Goal: Register for event/course

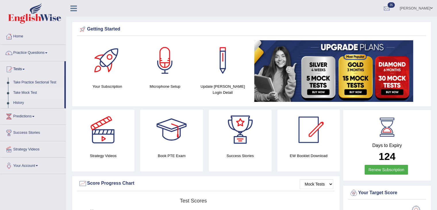
click at [28, 94] on link "Take Mock Test" at bounding box center [38, 93] width 54 height 10
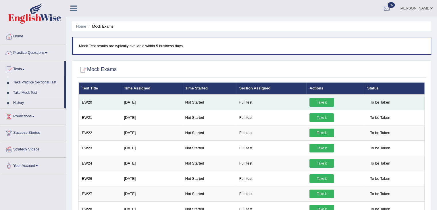
click at [319, 101] on link "Take it" at bounding box center [321, 102] width 24 height 9
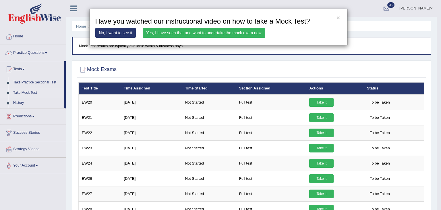
click at [189, 30] on link "Yes, I have seen that and want to undertake the mock exam now" at bounding box center [204, 33] width 123 height 10
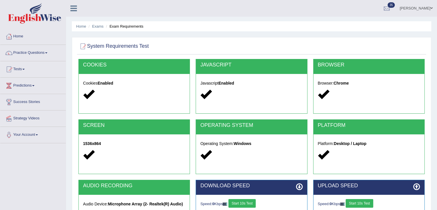
scroll to position [92, 0]
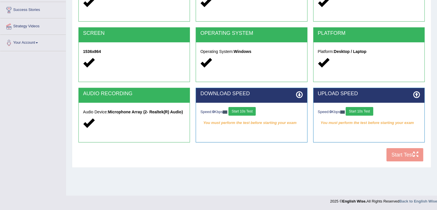
click at [413, 154] on div "COOKIES Cookies Enabled JAVASCRIPT Javascript Enabled BROWSER Browser: Chrome S…" at bounding box center [251, 65] width 349 height 197
click at [241, 113] on button "Start 10s Test" at bounding box center [241, 111] width 27 height 9
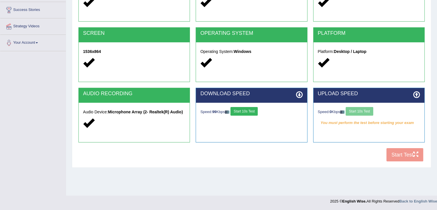
click at [353, 111] on div "Speed: 0 Kbps Start 10s Test" at bounding box center [369, 112] width 102 height 10
click at [353, 111] on button "Start 10s Test" at bounding box center [358, 111] width 27 height 9
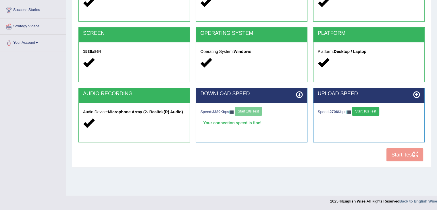
click at [372, 112] on button "Start 10s Test" at bounding box center [365, 111] width 27 height 9
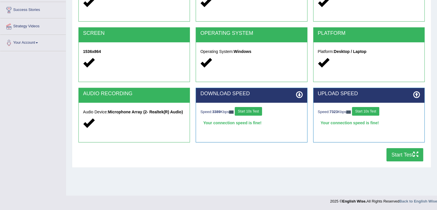
click at [394, 156] on button "Start Test" at bounding box center [404, 154] width 37 height 13
